Goal: Find contact information: Find contact information

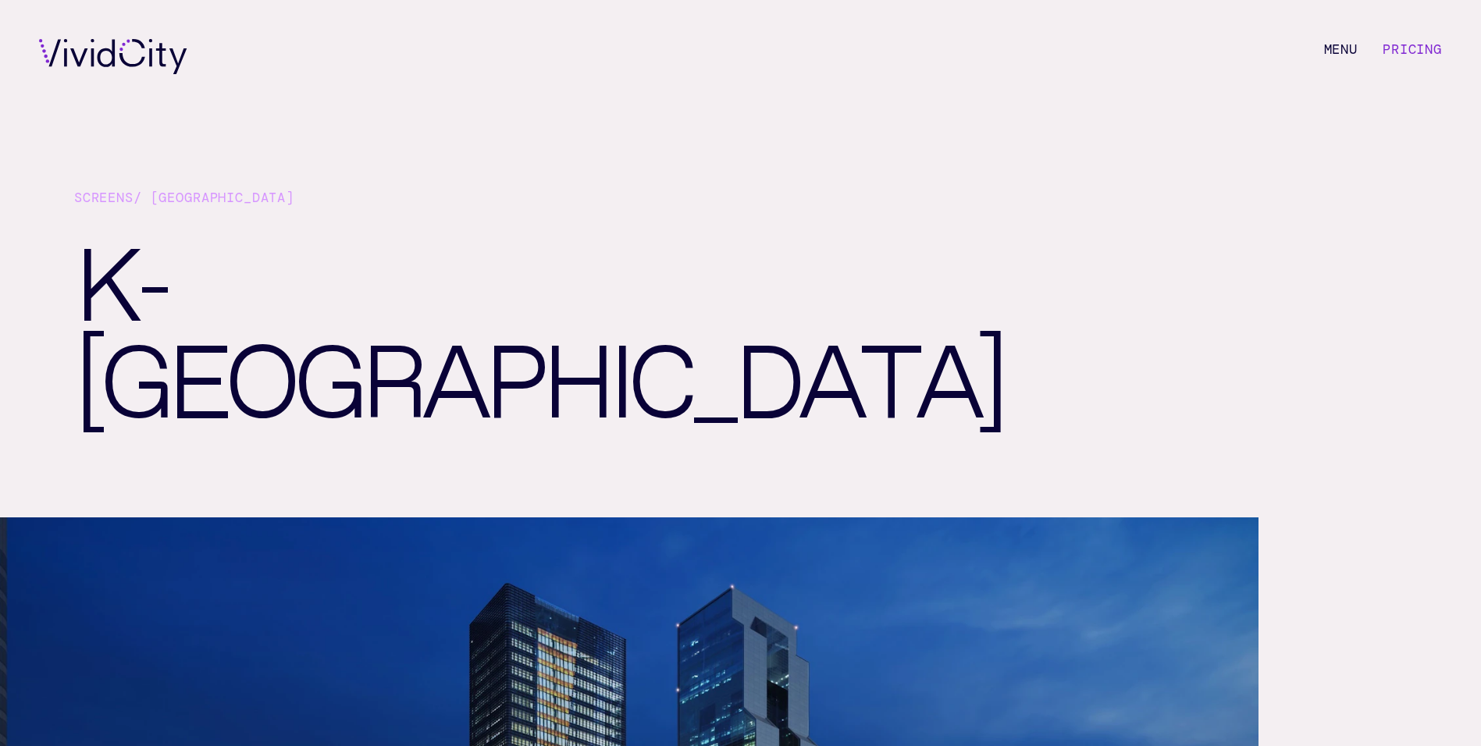
drag, startPoint x: 1412, startPoint y: 45, endPoint x: 1397, endPoint y: 98, distance: 54.6
click at [1412, 46] on link "Pricing" at bounding box center [1412, 49] width 59 height 17
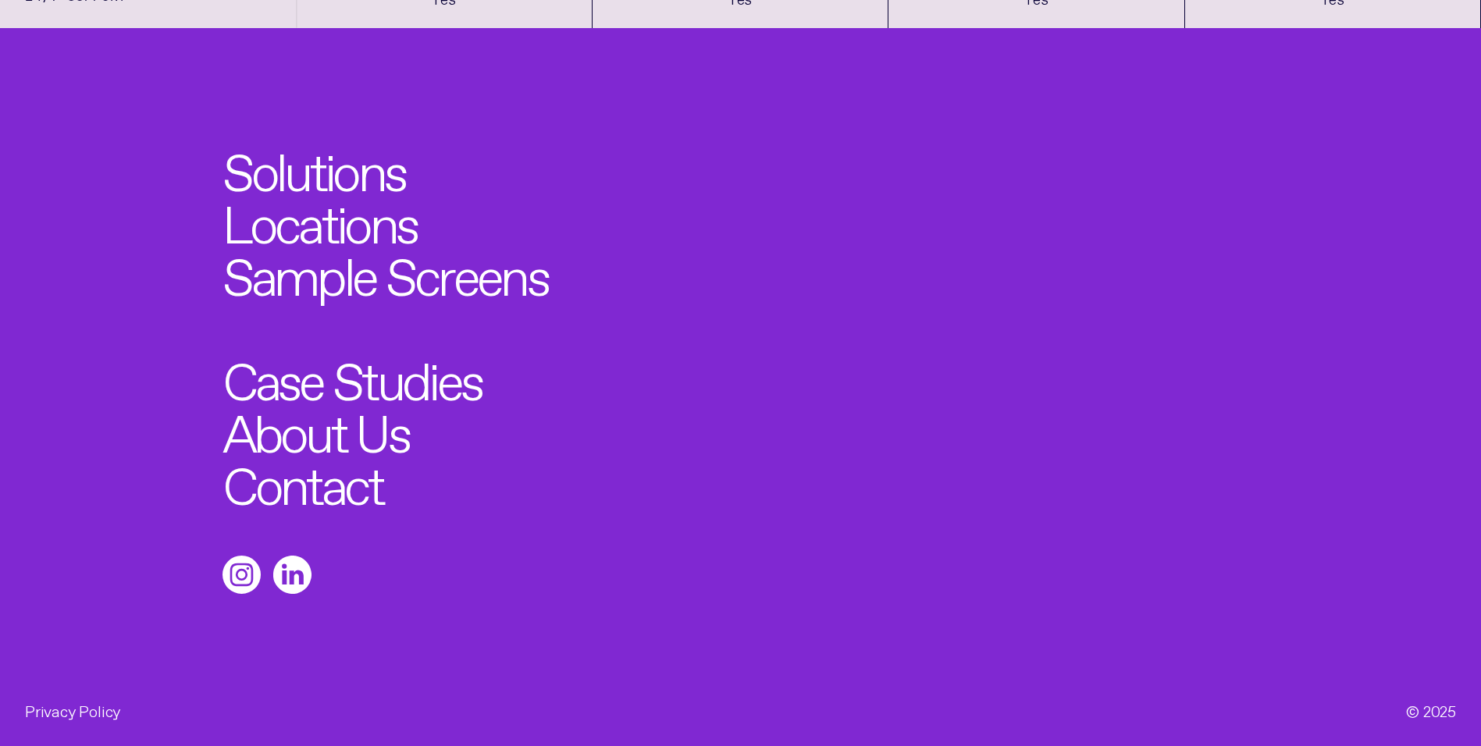
scroll to position [2038, 0]
click at [313, 491] on link "Contact" at bounding box center [311, 479] width 177 height 58
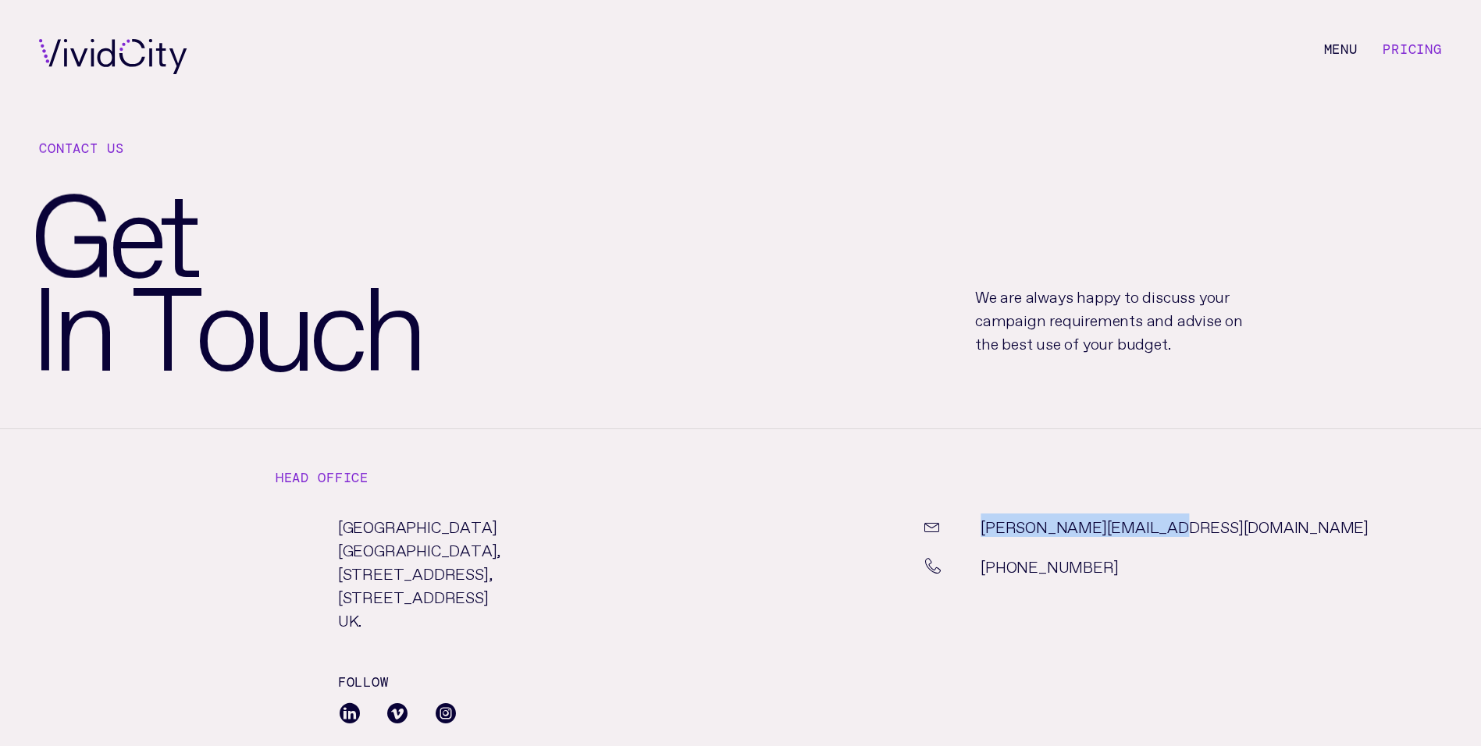
drag, startPoint x: 1148, startPoint y: 529, endPoint x: 981, endPoint y: 530, distance: 167.9
click at [981, 530] on div "[PERSON_NAME][EMAIL_ADDRESS][DOMAIN_NAME]" at bounding box center [1078, 534] width 386 height 40
copy link "[PERSON_NAME][EMAIL_ADDRESS][DOMAIN_NAME]"
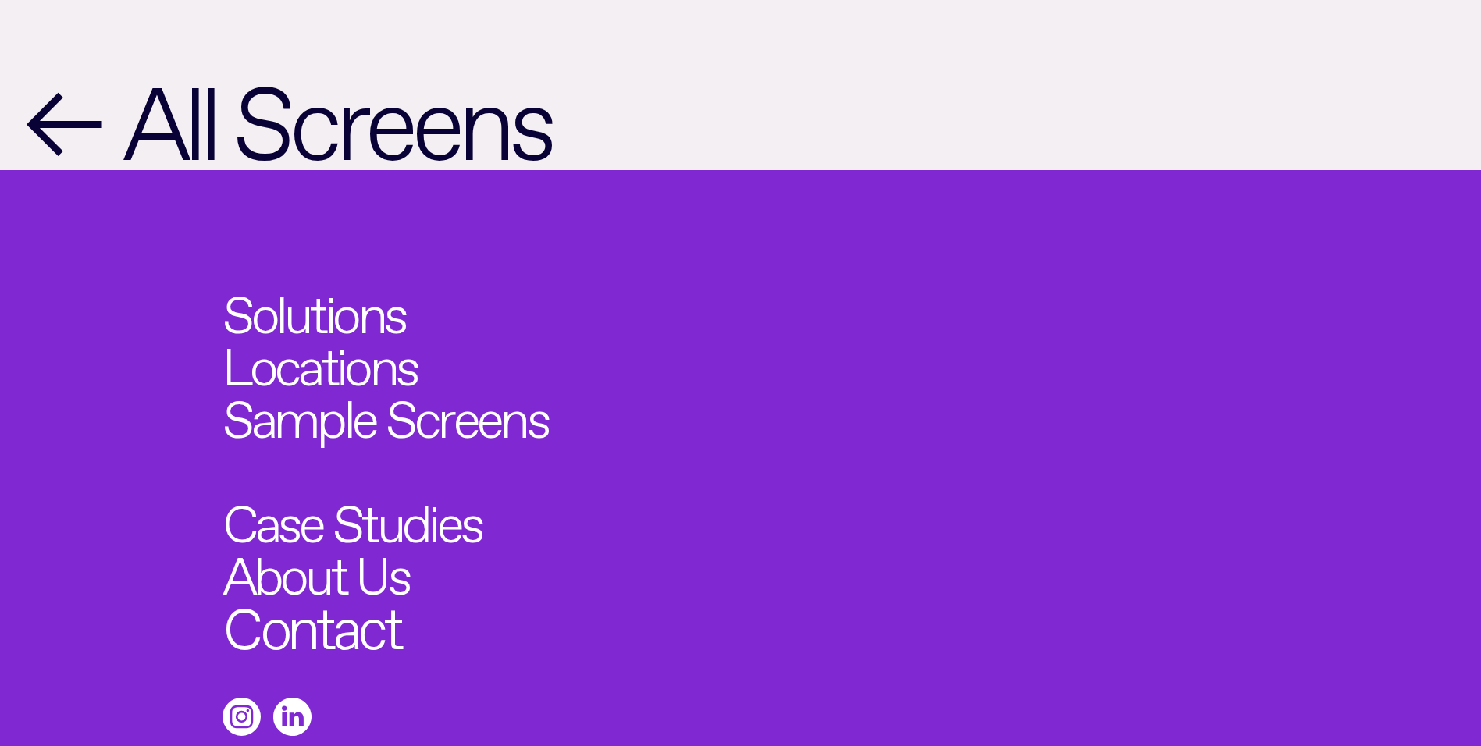
scroll to position [2323, 0]
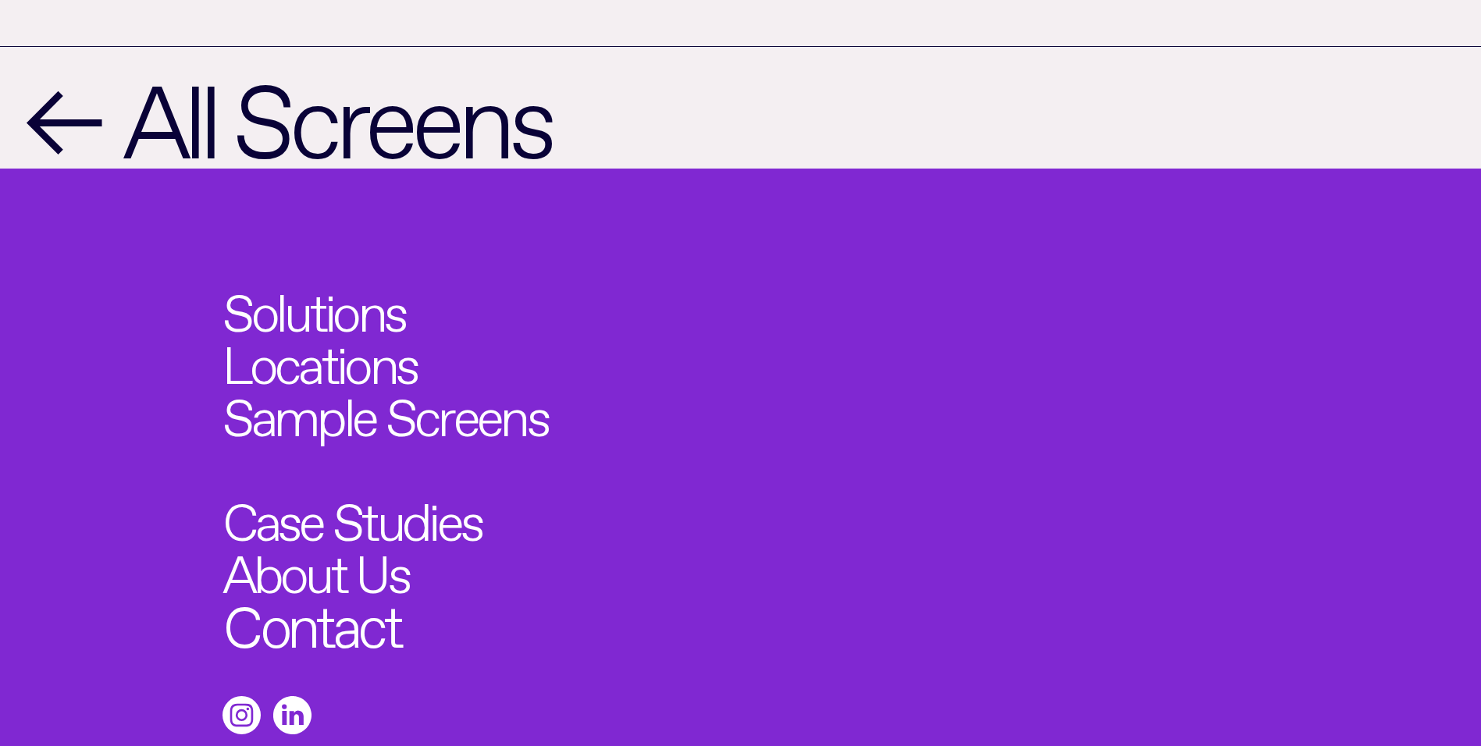
click at [344, 591] on link "Contact" at bounding box center [311, 620] width 177 height 58
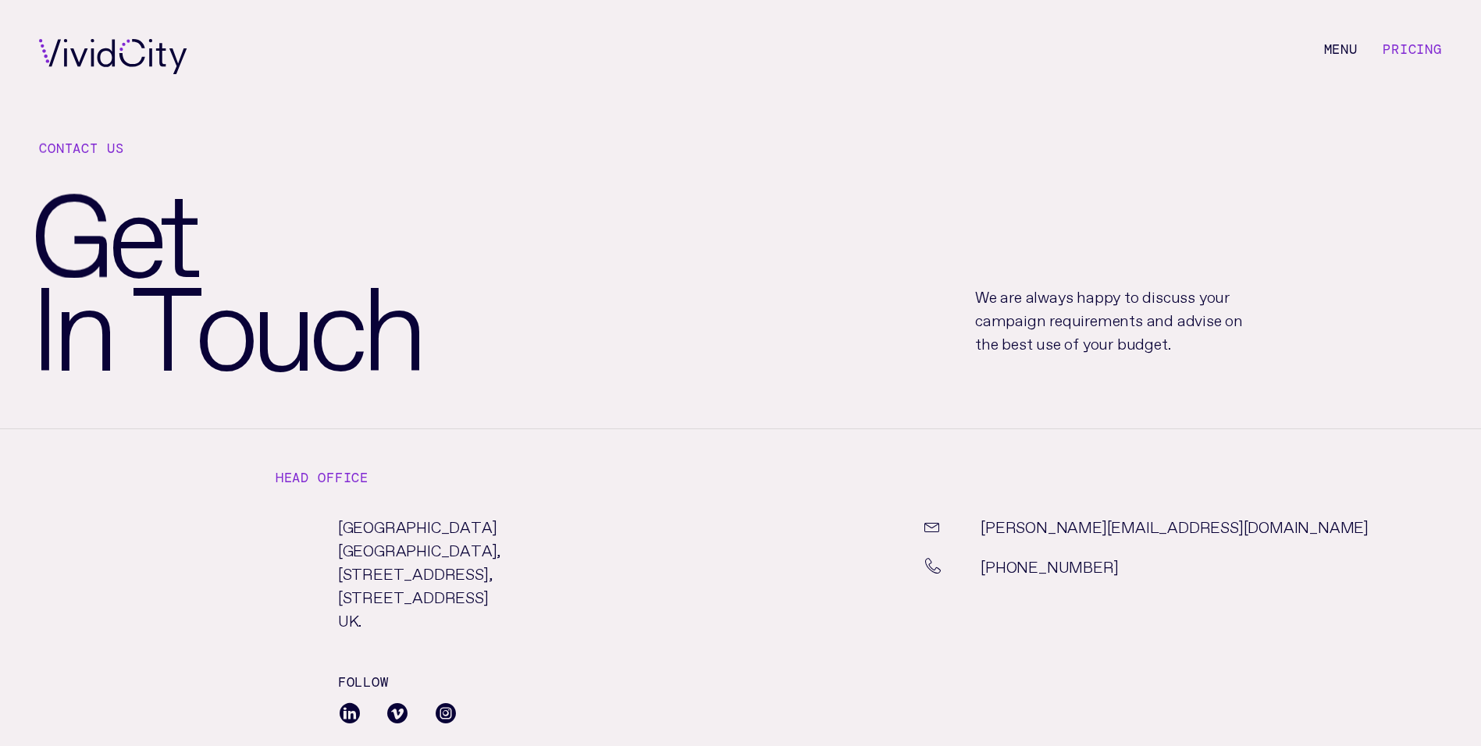
click at [1058, 528] on link "[PERSON_NAME][EMAIL_ADDRESS][DOMAIN_NAME]" at bounding box center [1175, 525] width 388 height 23
